Goal: Go to known website: Access a specific website the user already knows

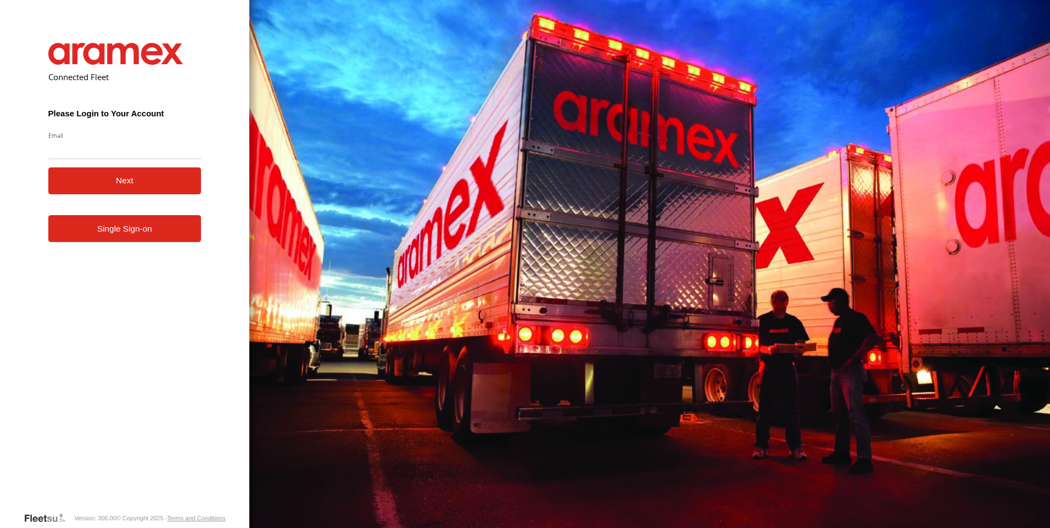
type input "**********"
click at [96, 183] on button "Next" at bounding box center [124, 180] width 153 height 27
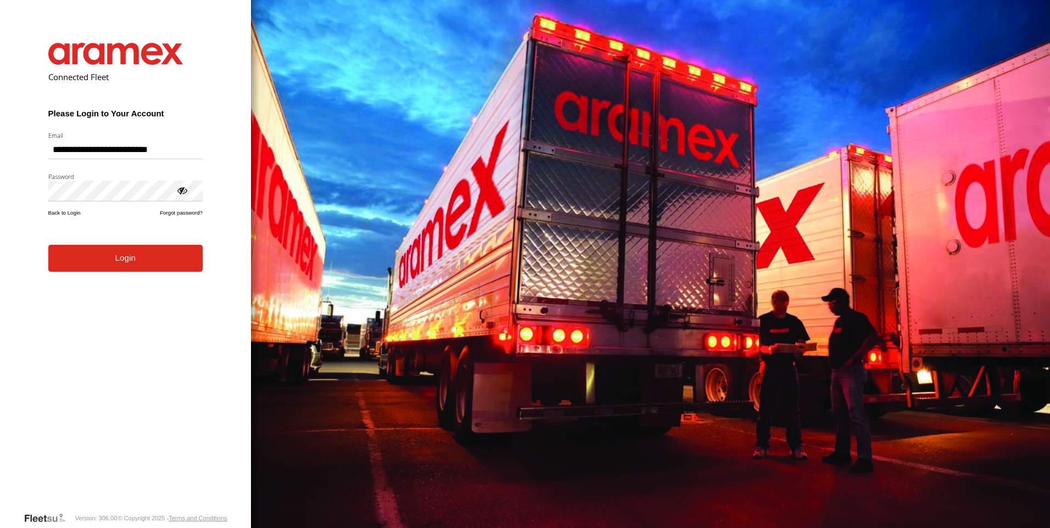
click at [48, 245] on button "Login" at bounding box center [125, 258] width 154 height 27
